Goal: Information Seeking & Learning: Find contact information

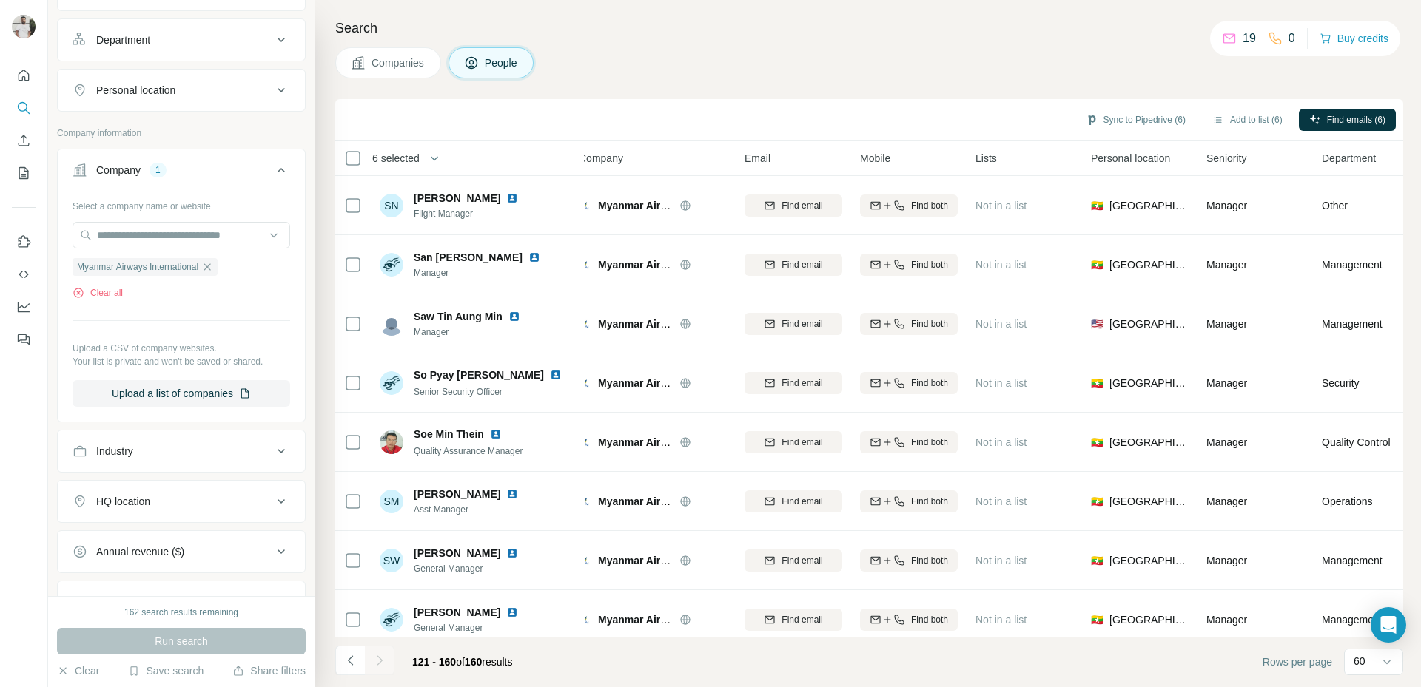
scroll to position [505, 0]
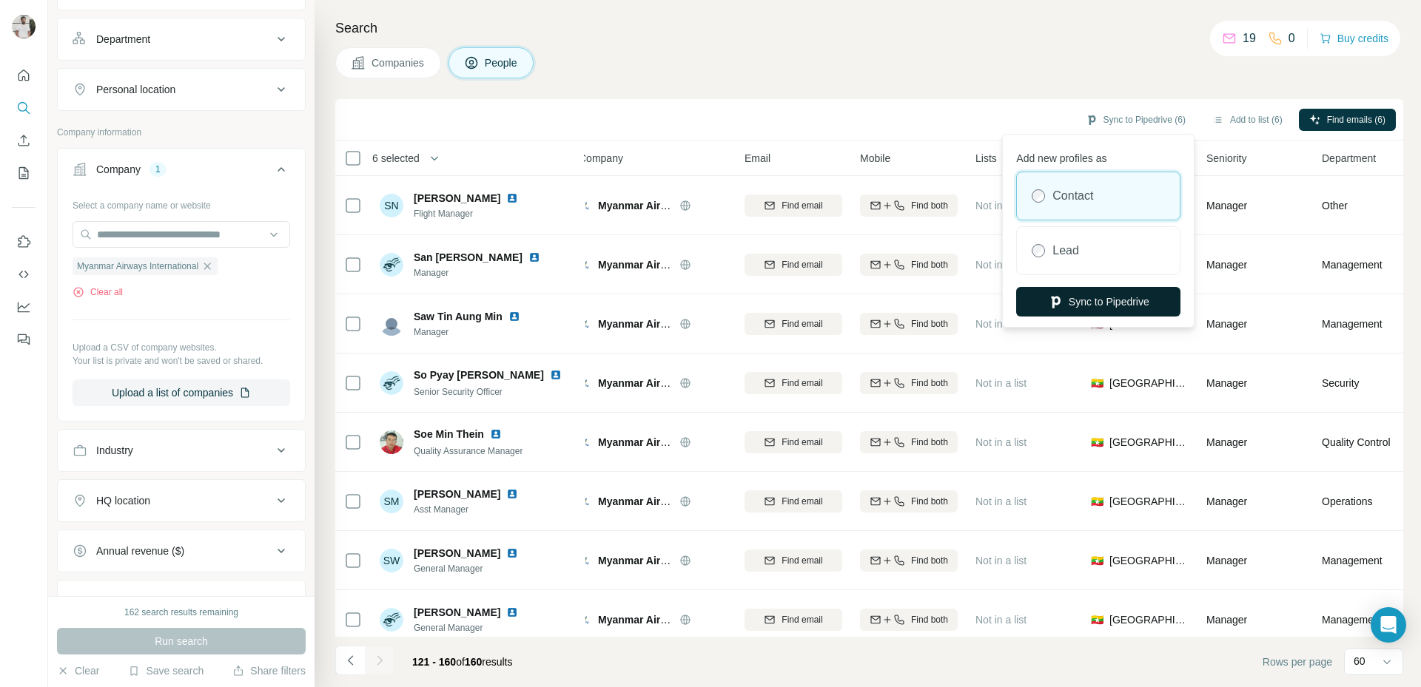
click at [1114, 294] on button "Sync to Pipedrive" at bounding box center [1098, 302] width 164 height 30
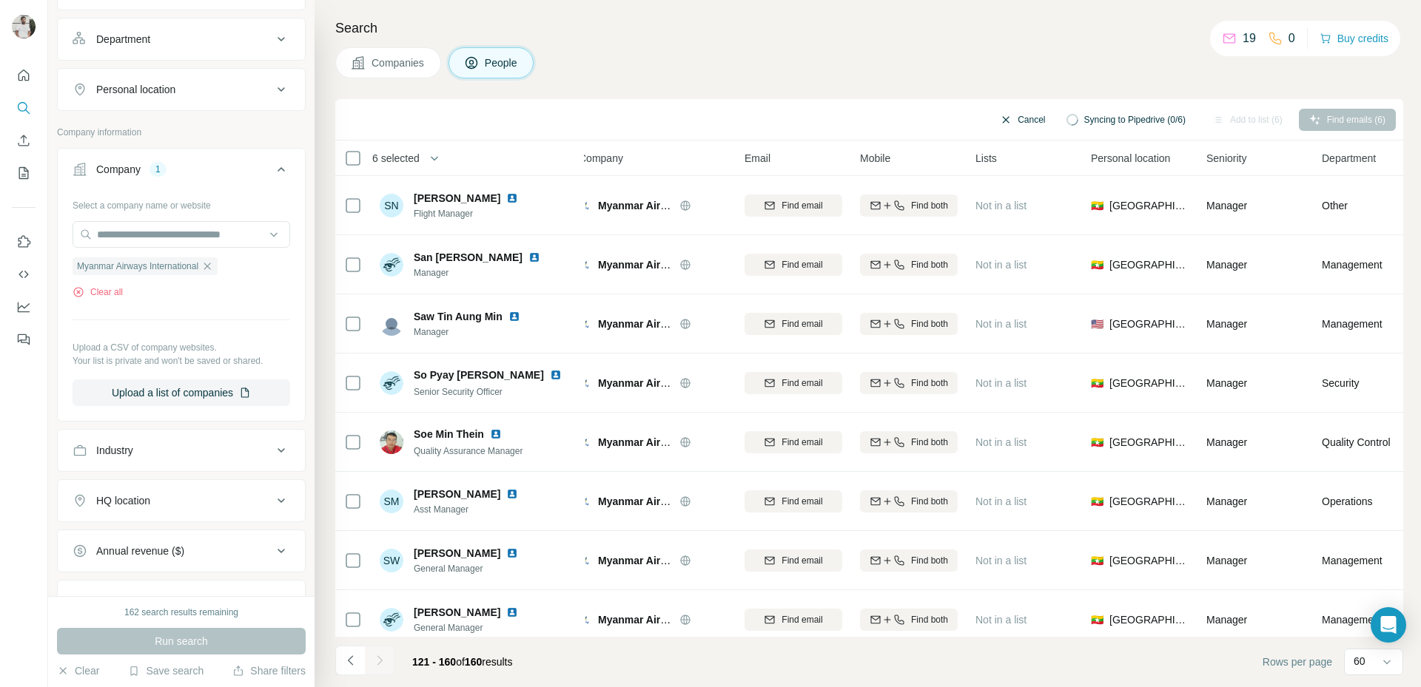
click at [1009, 114] on button "Cancel" at bounding box center [1022, 120] width 66 height 22
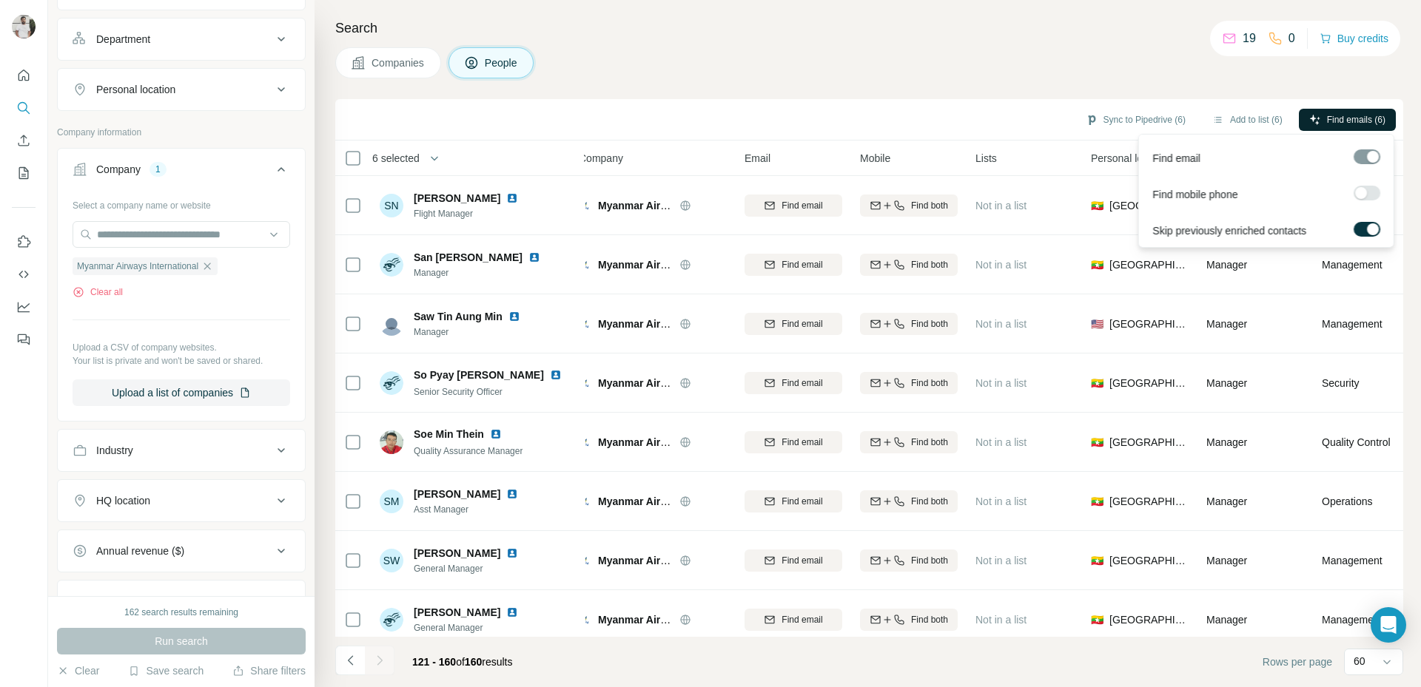
click at [1352, 114] on span "Find emails (6)" at bounding box center [1356, 119] width 58 height 13
click at [1371, 125] on span "Find emails (6)" at bounding box center [1356, 119] width 58 height 13
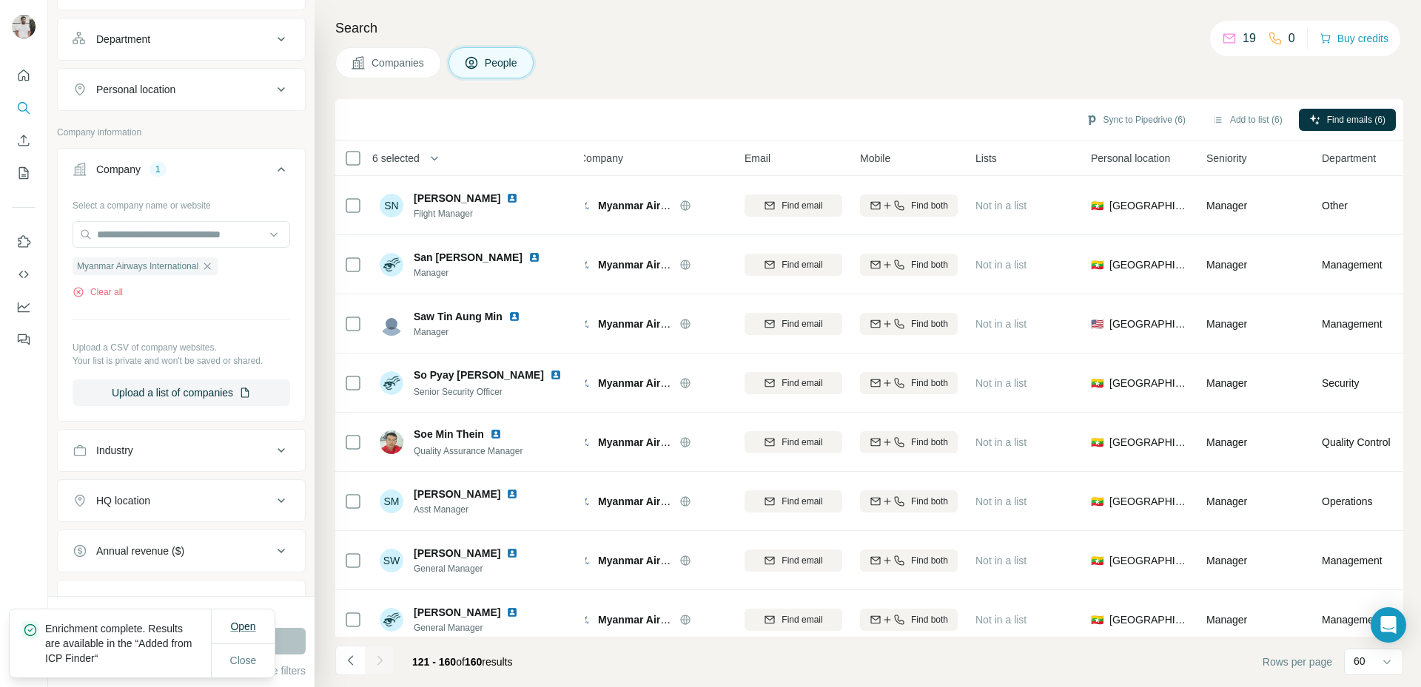
click at [245, 631] on span "Open" at bounding box center [242, 627] width 25 height 12
click at [213, 263] on icon "button" at bounding box center [207, 266] width 12 height 12
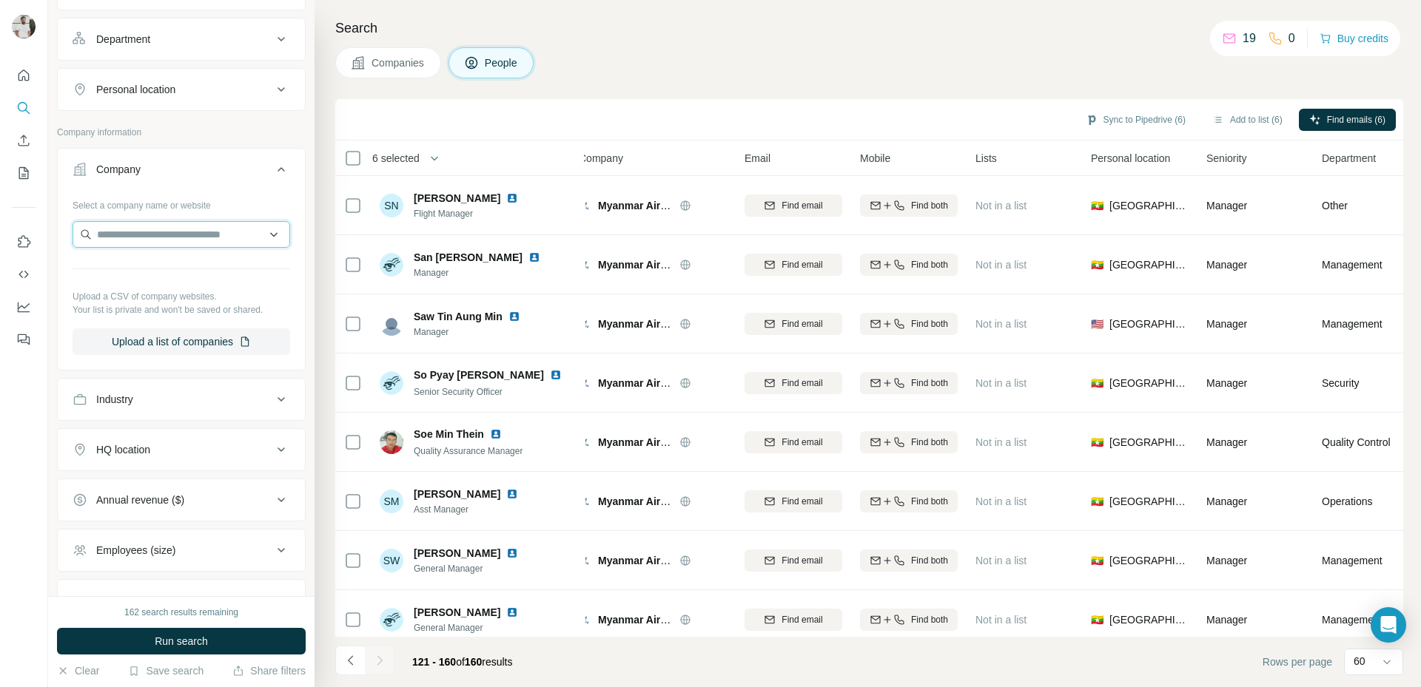
click at [205, 236] on input "text" at bounding box center [182, 234] width 218 height 27
paste input "**********"
click at [178, 236] on input "**********" at bounding box center [182, 234] width 218 height 27
paste input "*"
type input "**********"
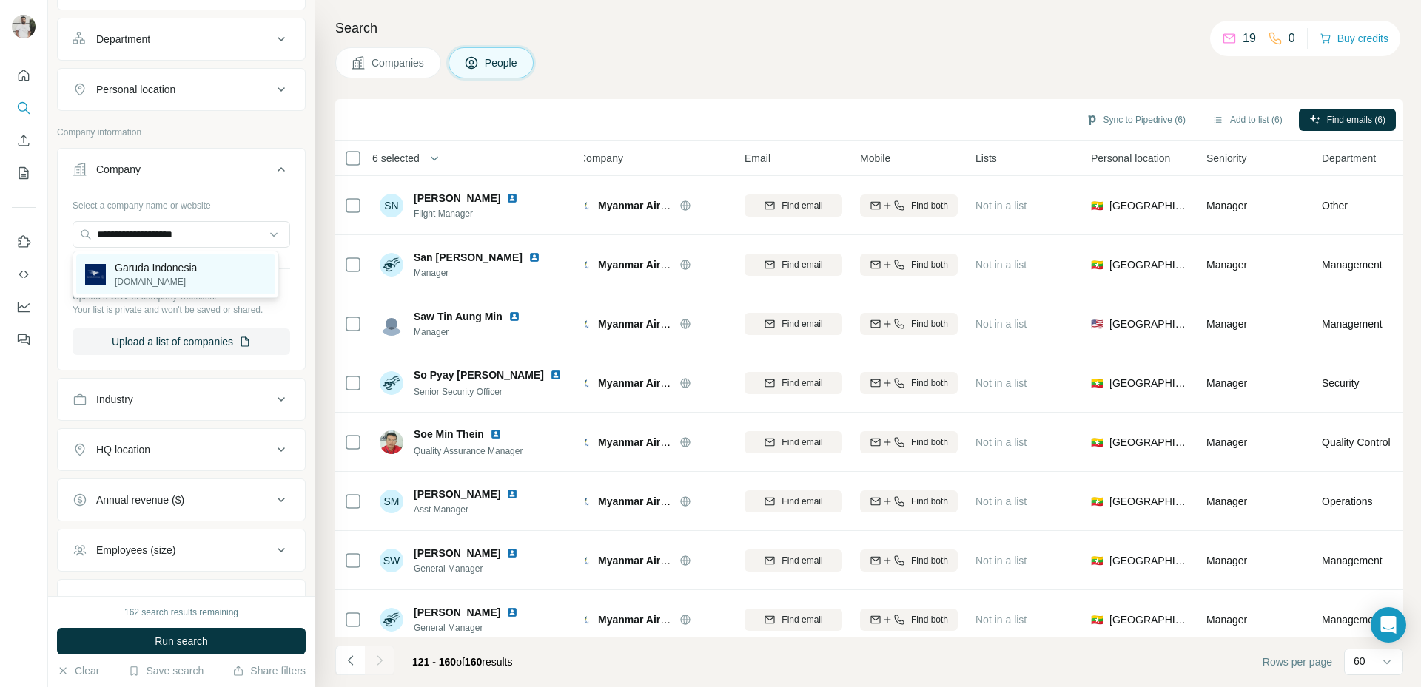
click at [197, 272] on p "Garuda Indonesia" at bounding box center [156, 267] width 82 height 15
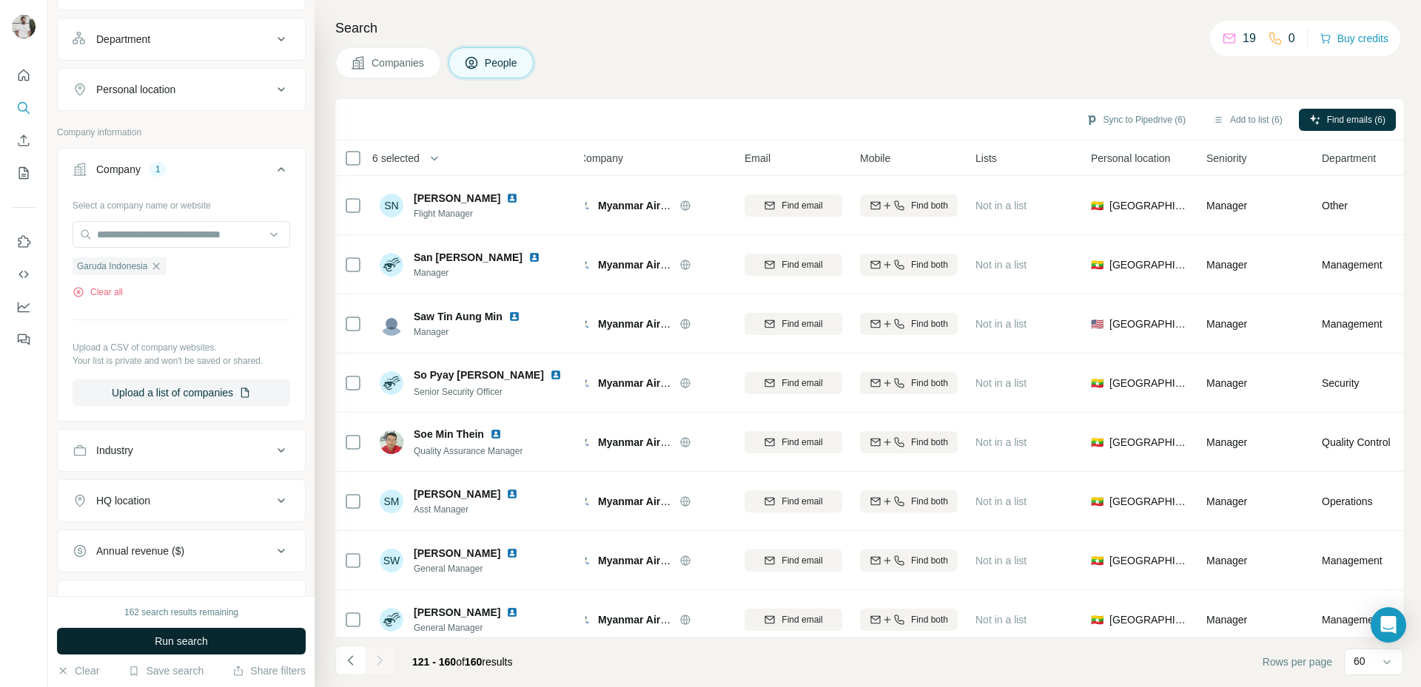
click at [209, 646] on button "Run search" at bounding box center [181, 641] width 249 height 27
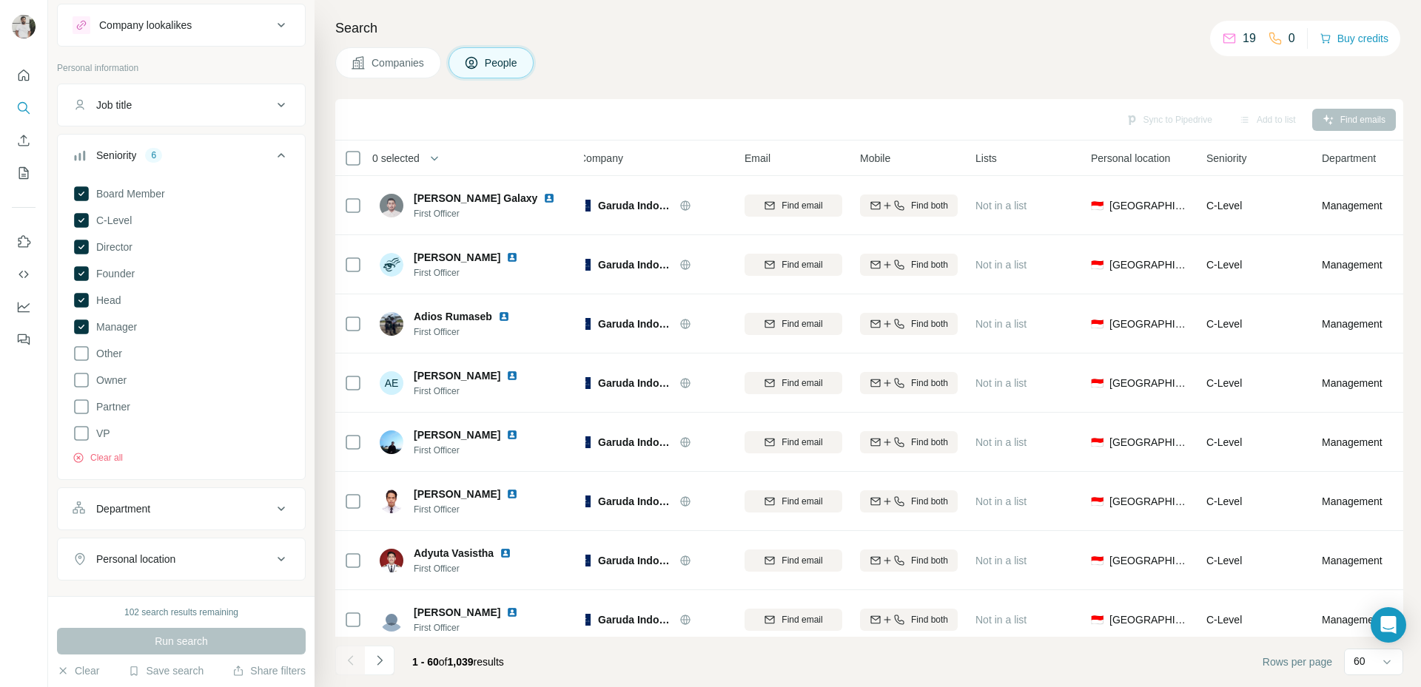
scroll to position [33, 0]
click at [101, 437] on span "VP" at bounding box center [100, 435] width 20 height 15
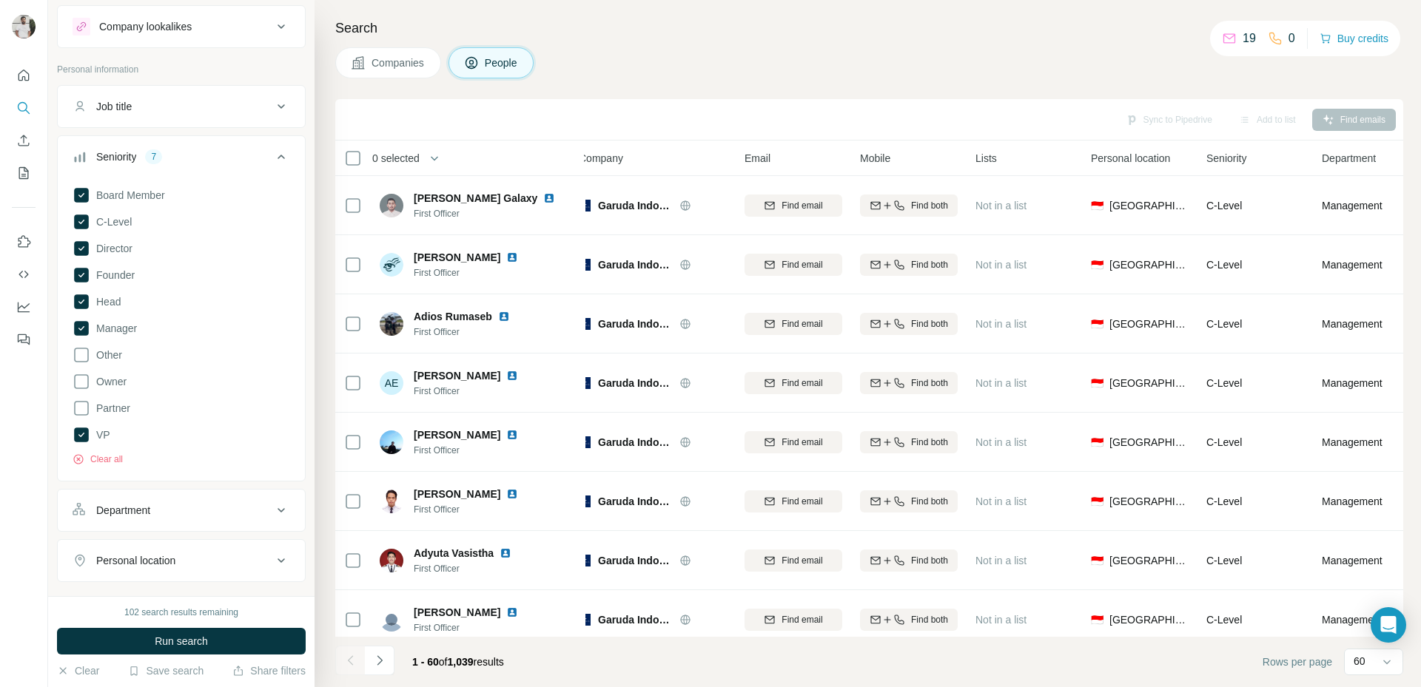
click at [174, 648] on button "Run search" at bounding box center [181, 641] width 249 height 27
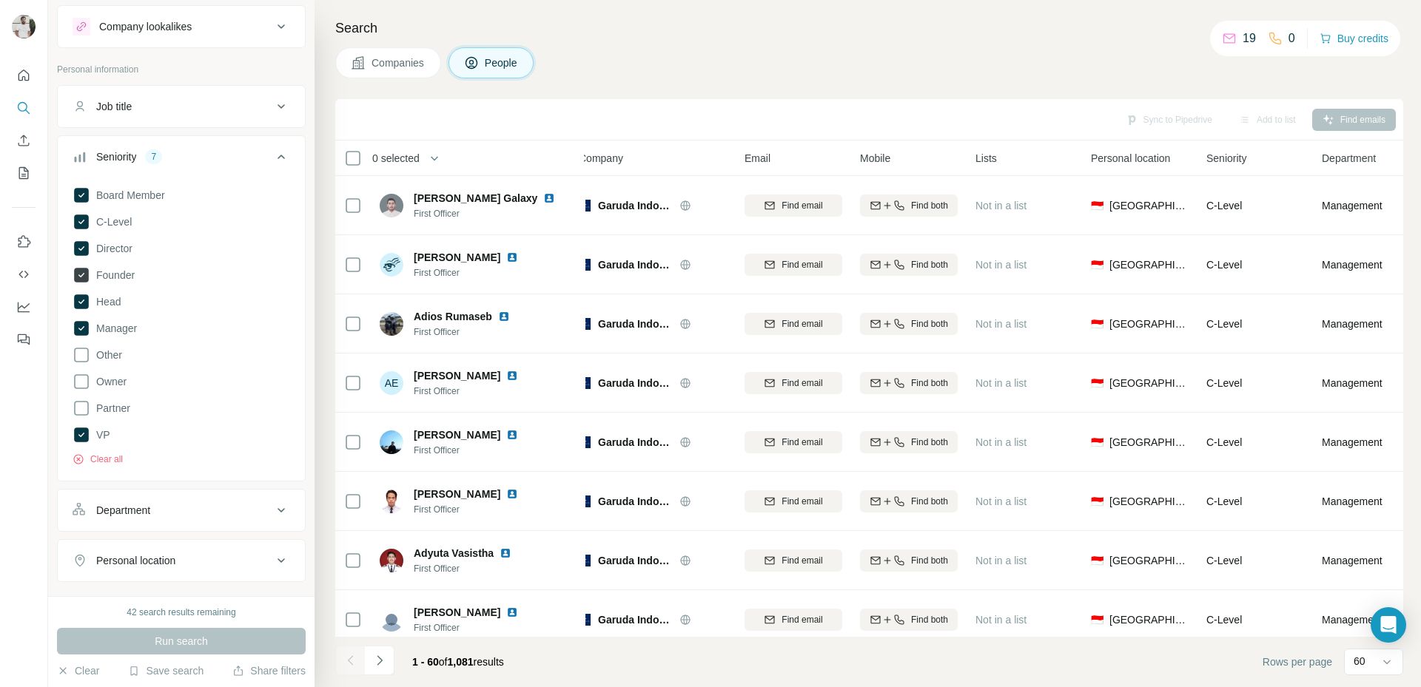
click at [83, 279] on icon at bounding box center [81, 275] width 15 height 15
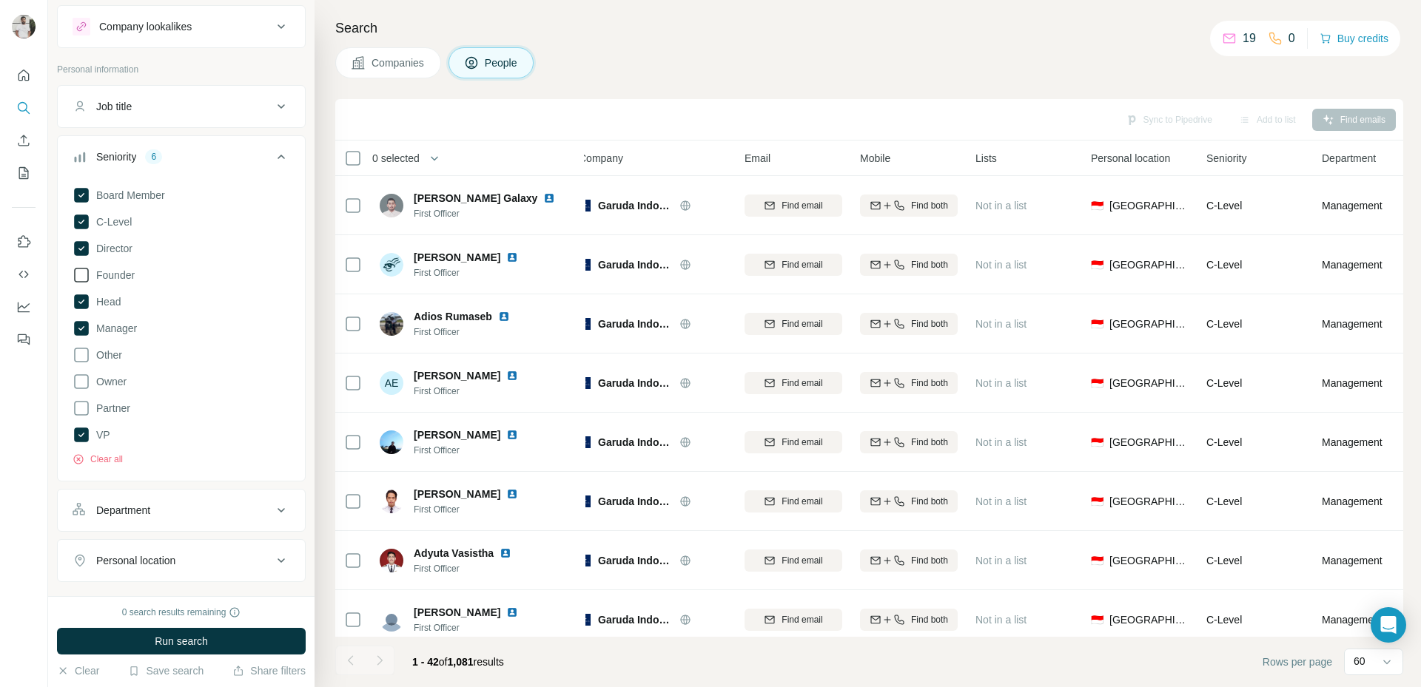
click at [128, 279] on span "Founder" at bounding box center [112, 275] width 44 height 15
click at [214, 636] on button "Run search" at bounding box center [181, 641] width 249 height 27
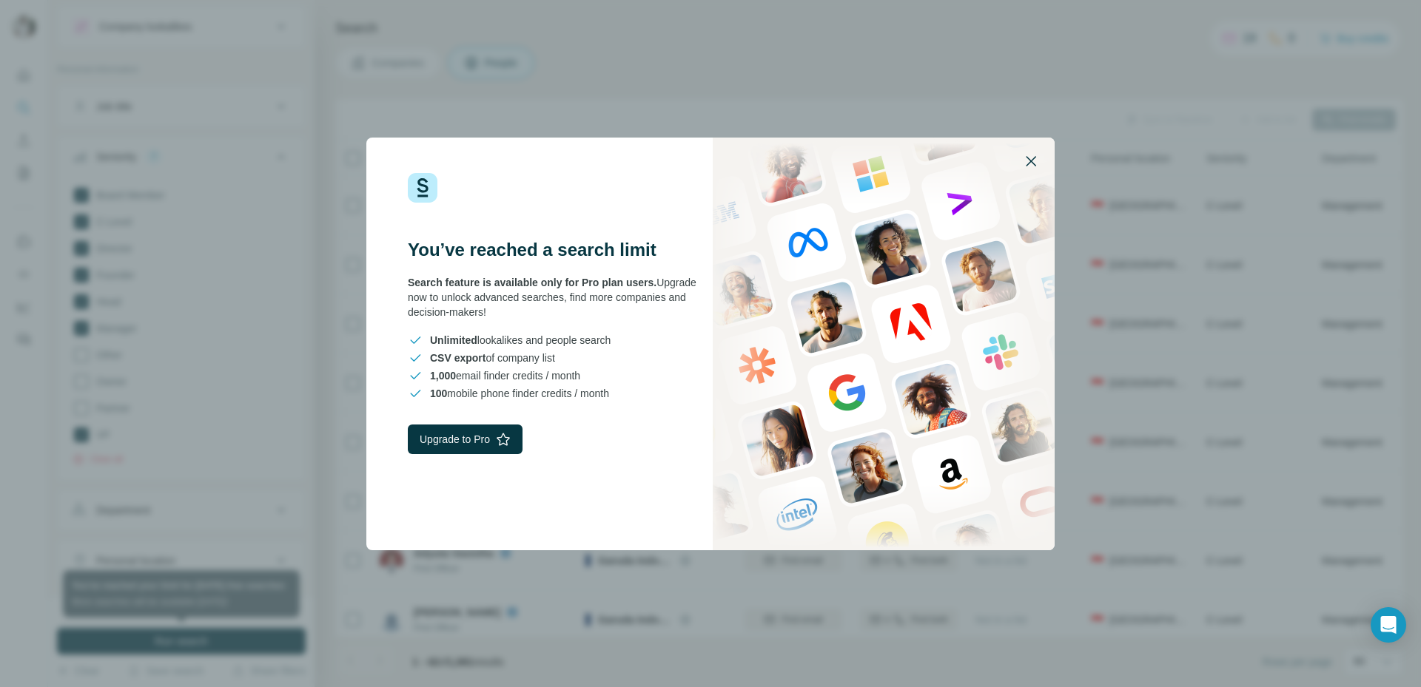
click at [1033, 157] on icon "button" at bounding box center [1031, 161] width 18 height 18
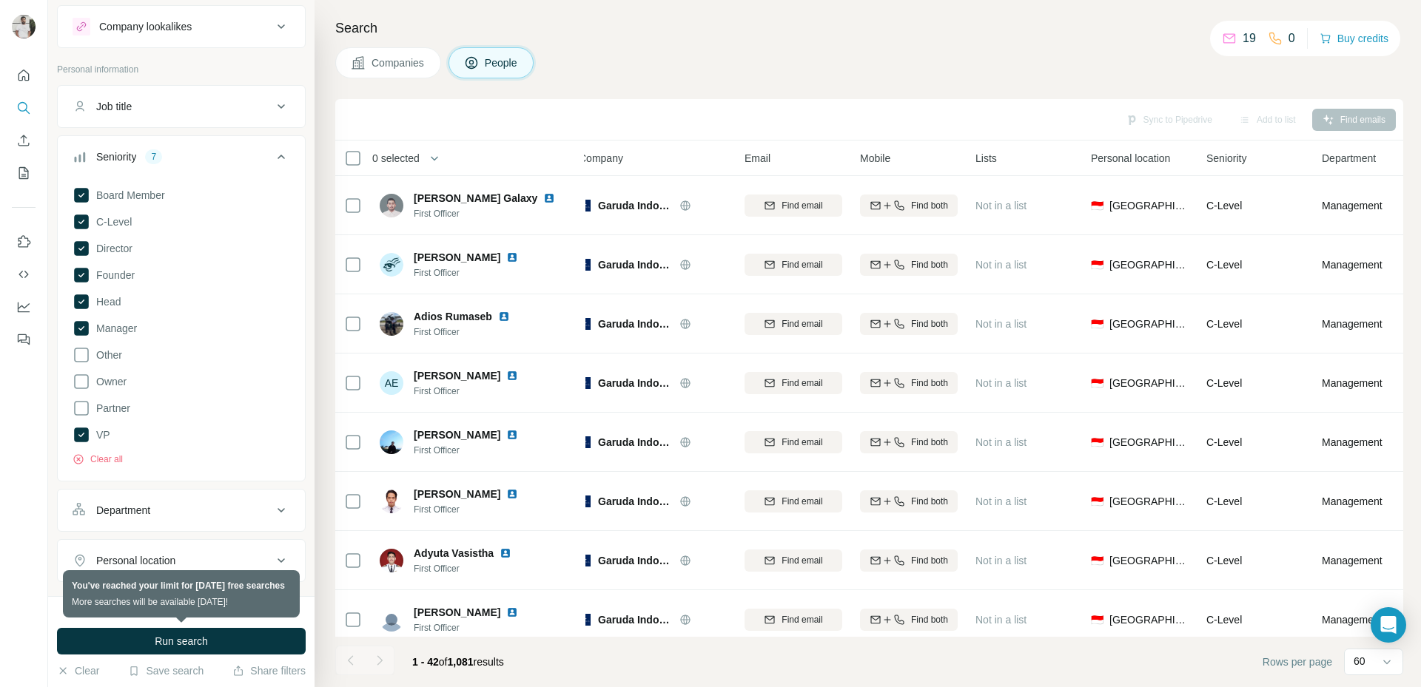
click at [257, 656] on div "0 search results remaining Run search Clear Save search Share filters" at bounding box center [181, 641] width 266 height 91
click at [261, 635] on button "Run search" at bounding box center [181, 641] width 249 height 27
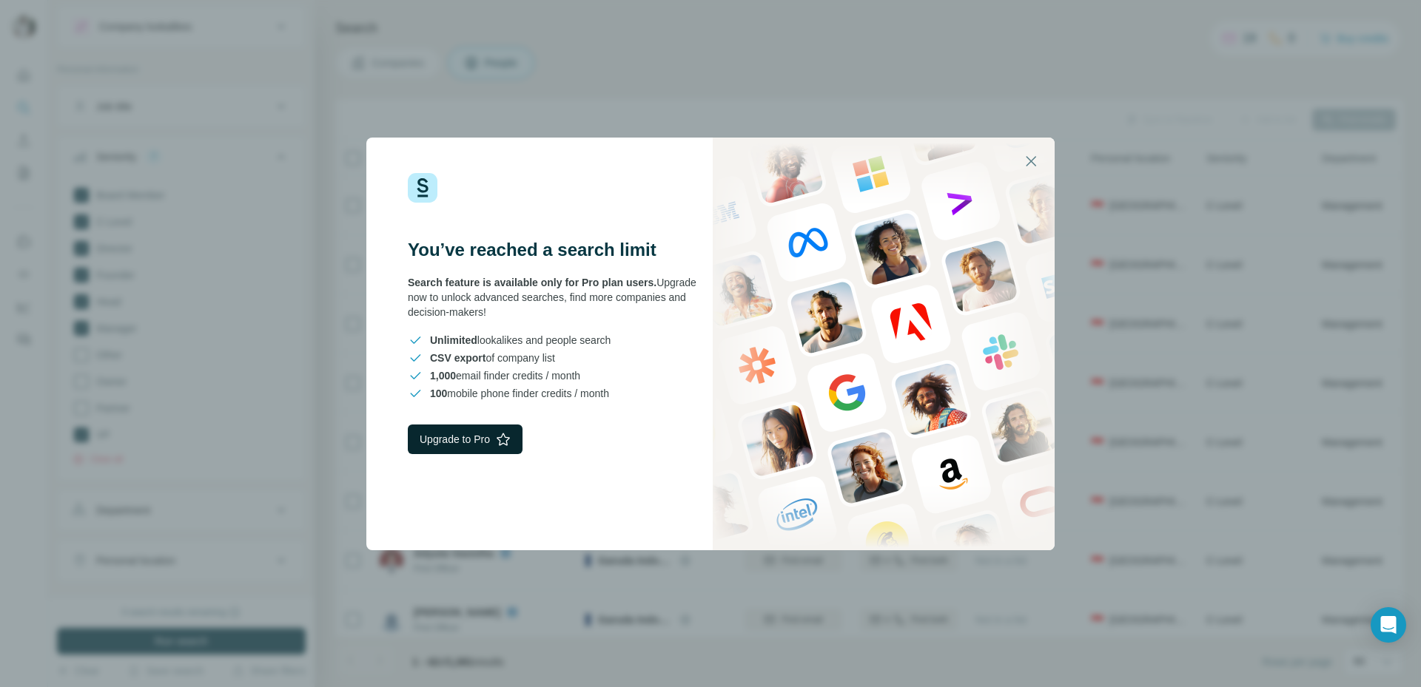
click at [477, 442] on button "Upgrade to Pro" at bounding box center [465, 440] width 115 height 30
click at [1032, 167] on icon "button" at bounding box center [1031, 161] width 18 height 18
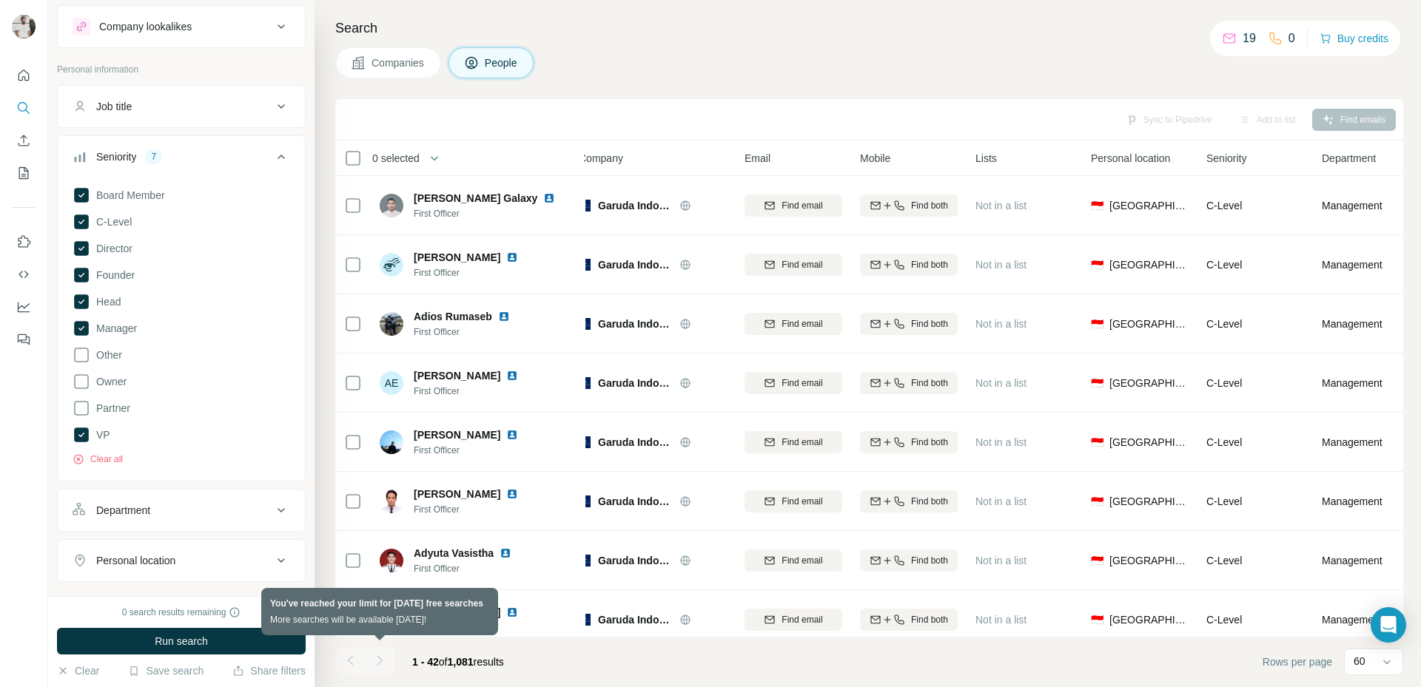
click at [381, 651] on div at bounding box center [380, 661] width 30 height 30
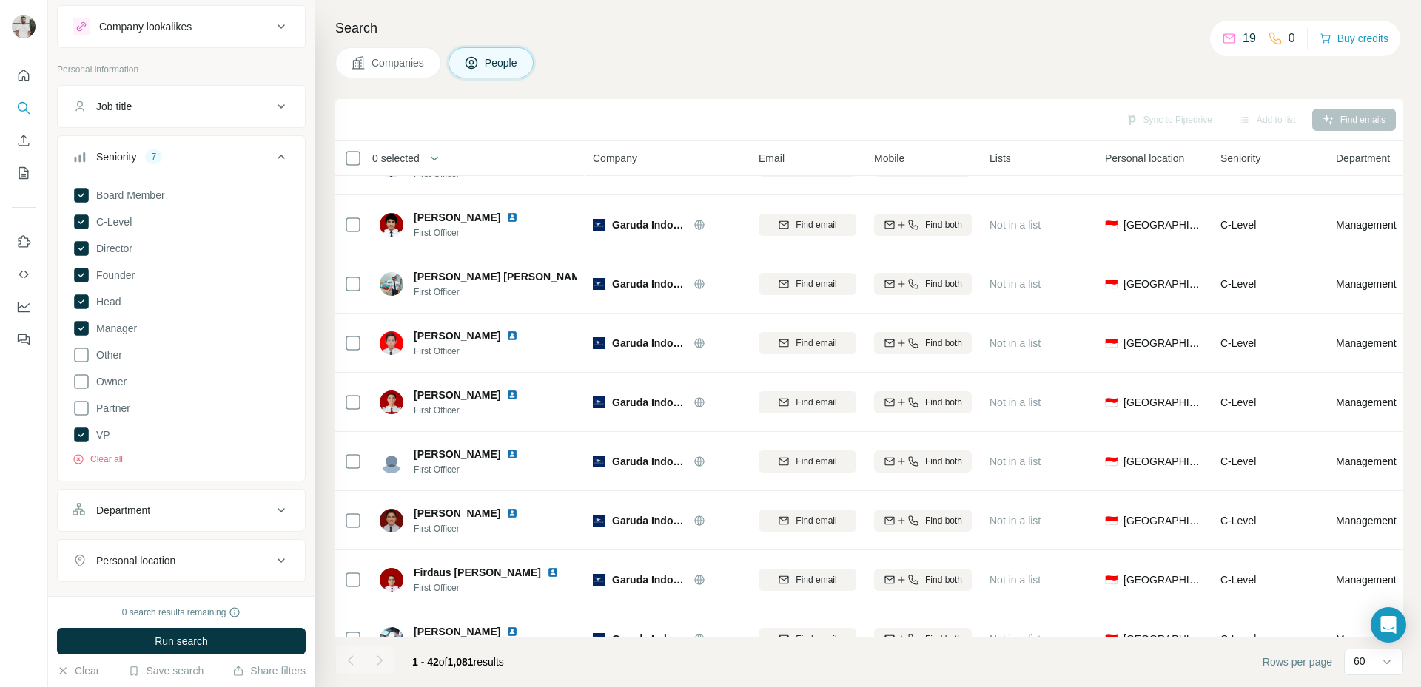
scroll to position [2033, 0]
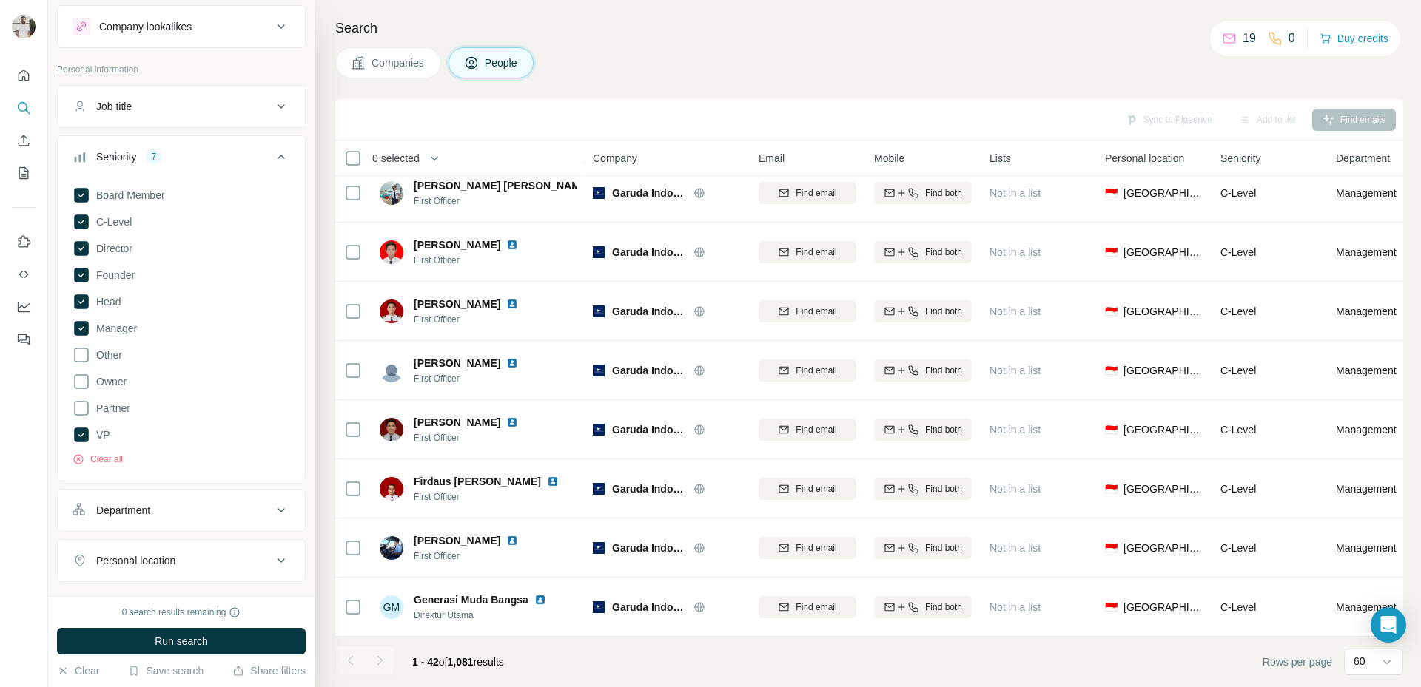
click at [447, 658] on span "of" at bounding box center [443, 662] width 9 height 12
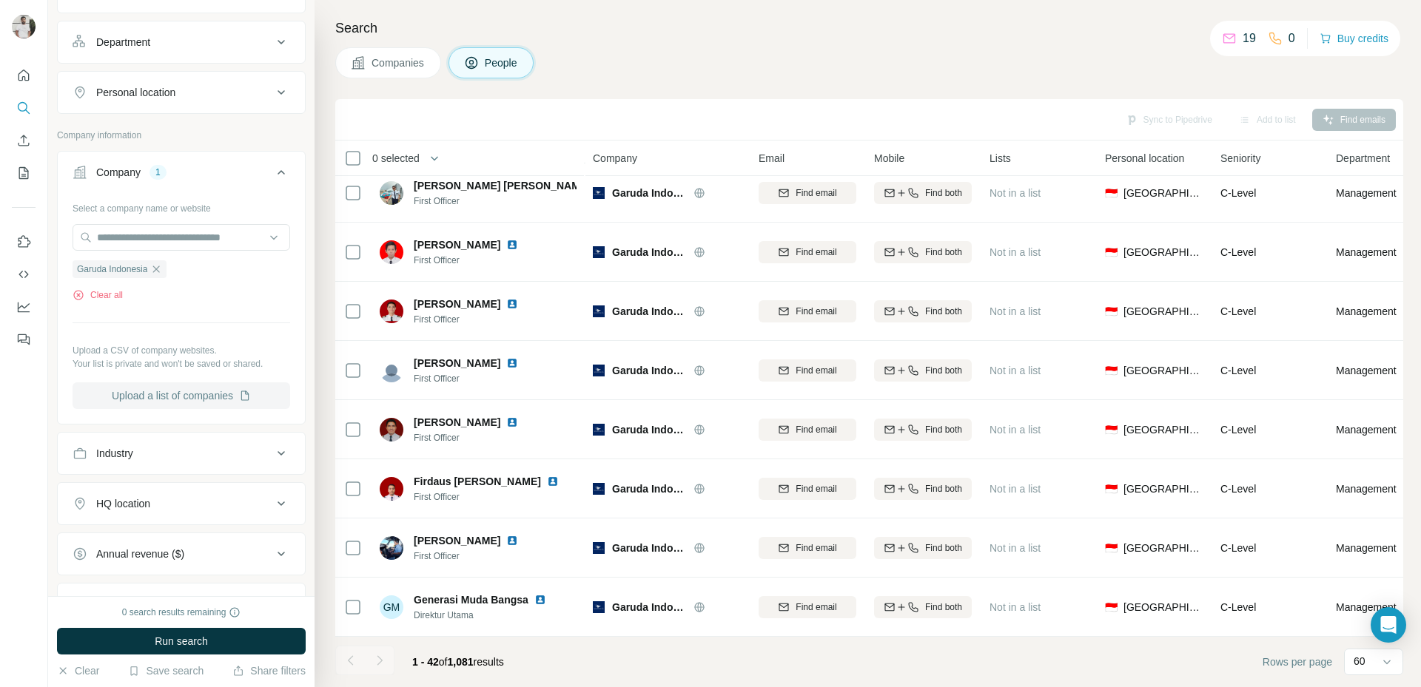
scroll to position [674, 0]
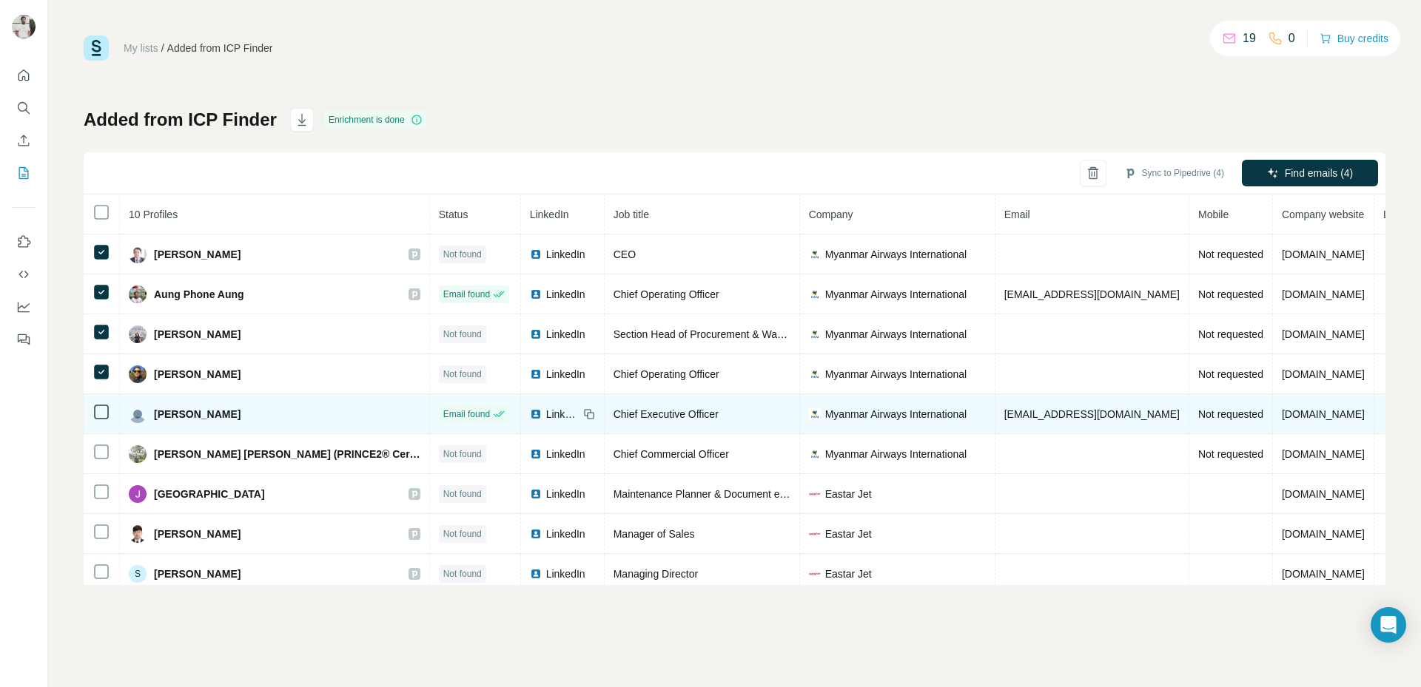
click at [93, 408] on icon at bounding box center [102, 412] width 18 height 18
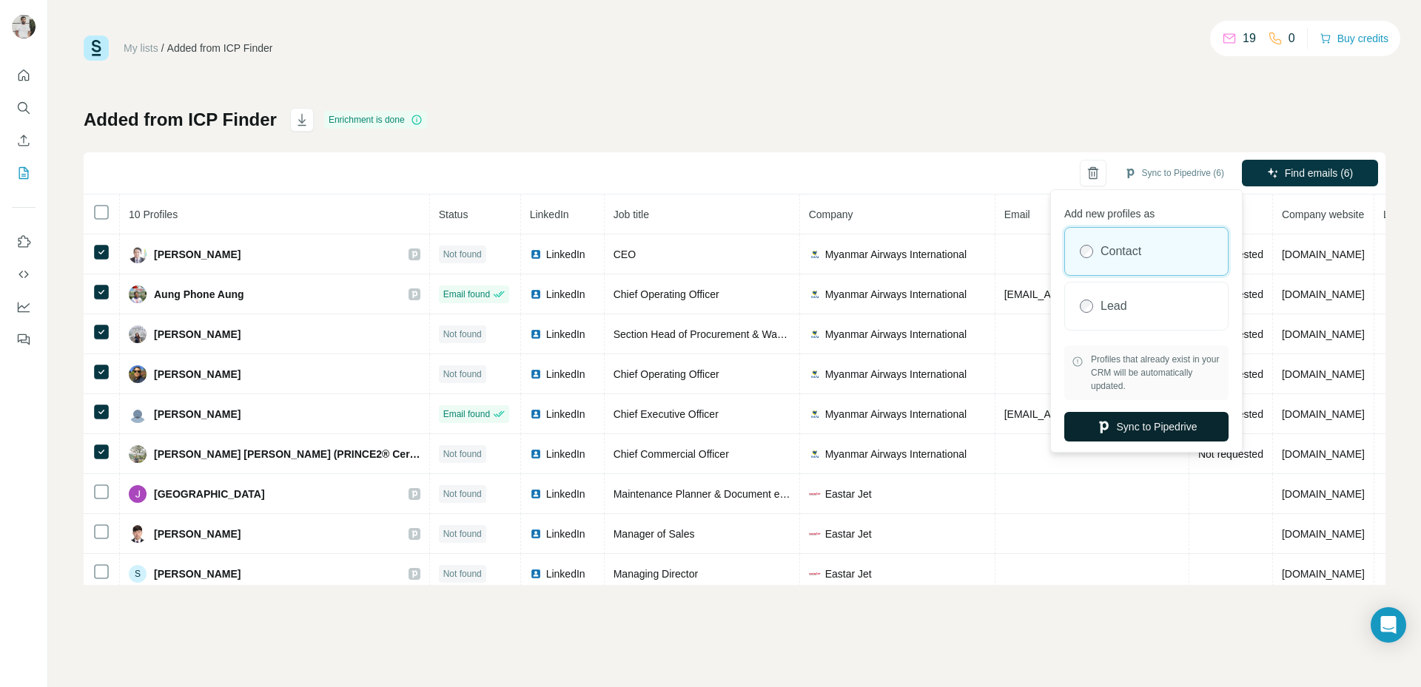
click at [1142, 422] on button "Sync to Pipedrive" at bounding box center [1146, 427] width 164 height 30
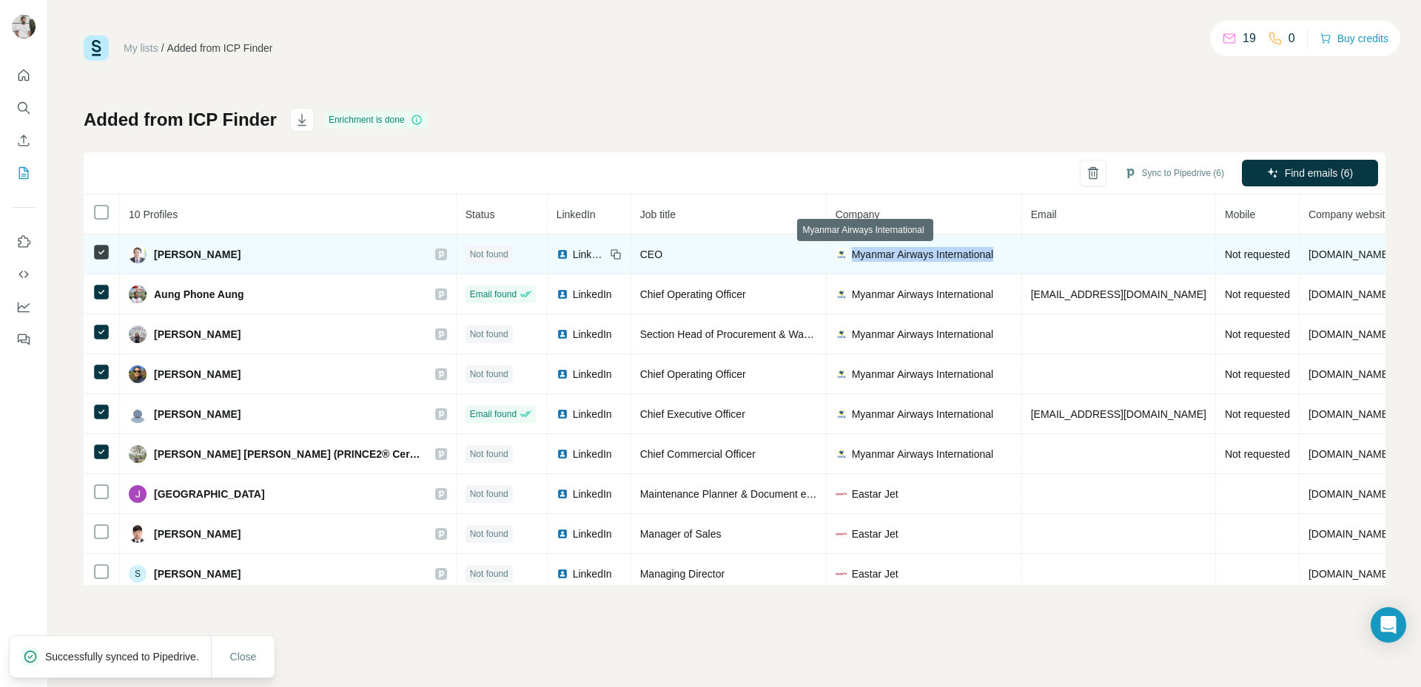
drag, startPoint x: 800, startPoint y: 252, endPoint x: 947, endPoint y: 256, distance: 147.3
click at [947, 256] on span "Myanmar Airways International" at bounding box center [922, 254] width 141 height 15
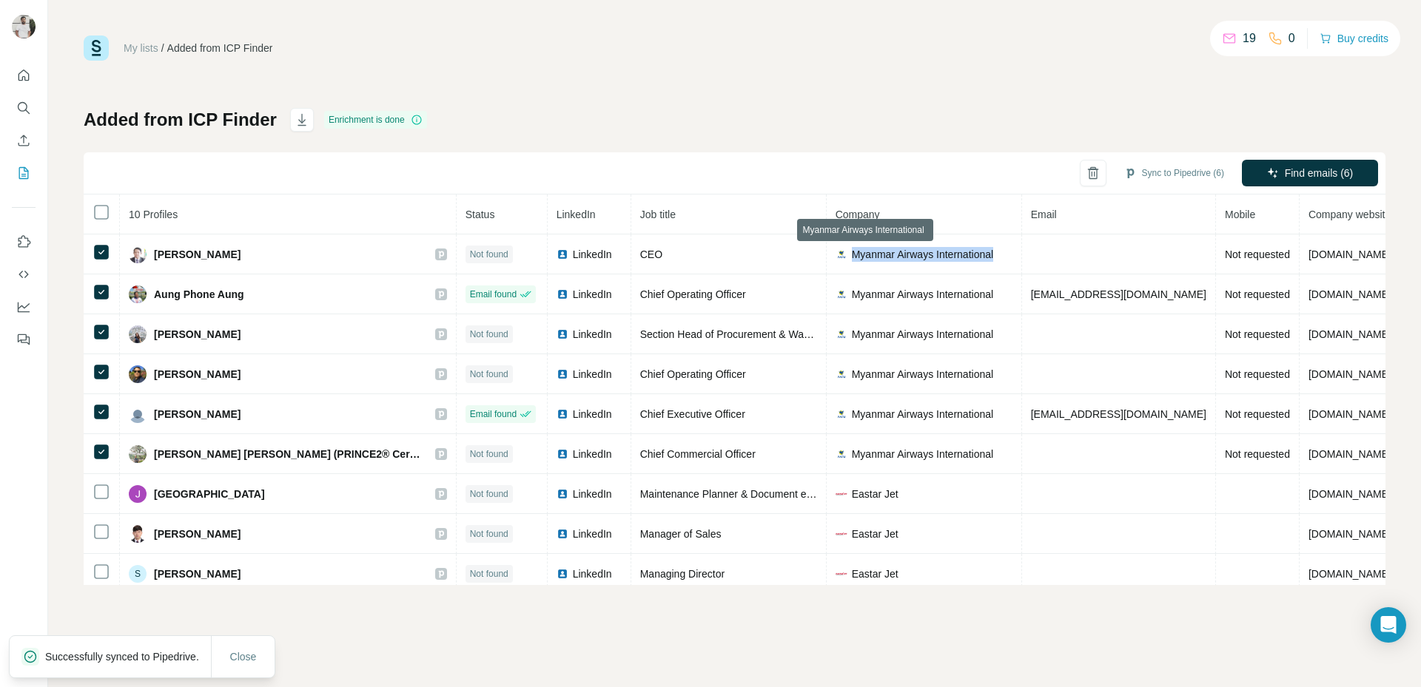
copy span "Myanmar Airways International"
